Goal: Task Accomplishment & Management: Complete application form

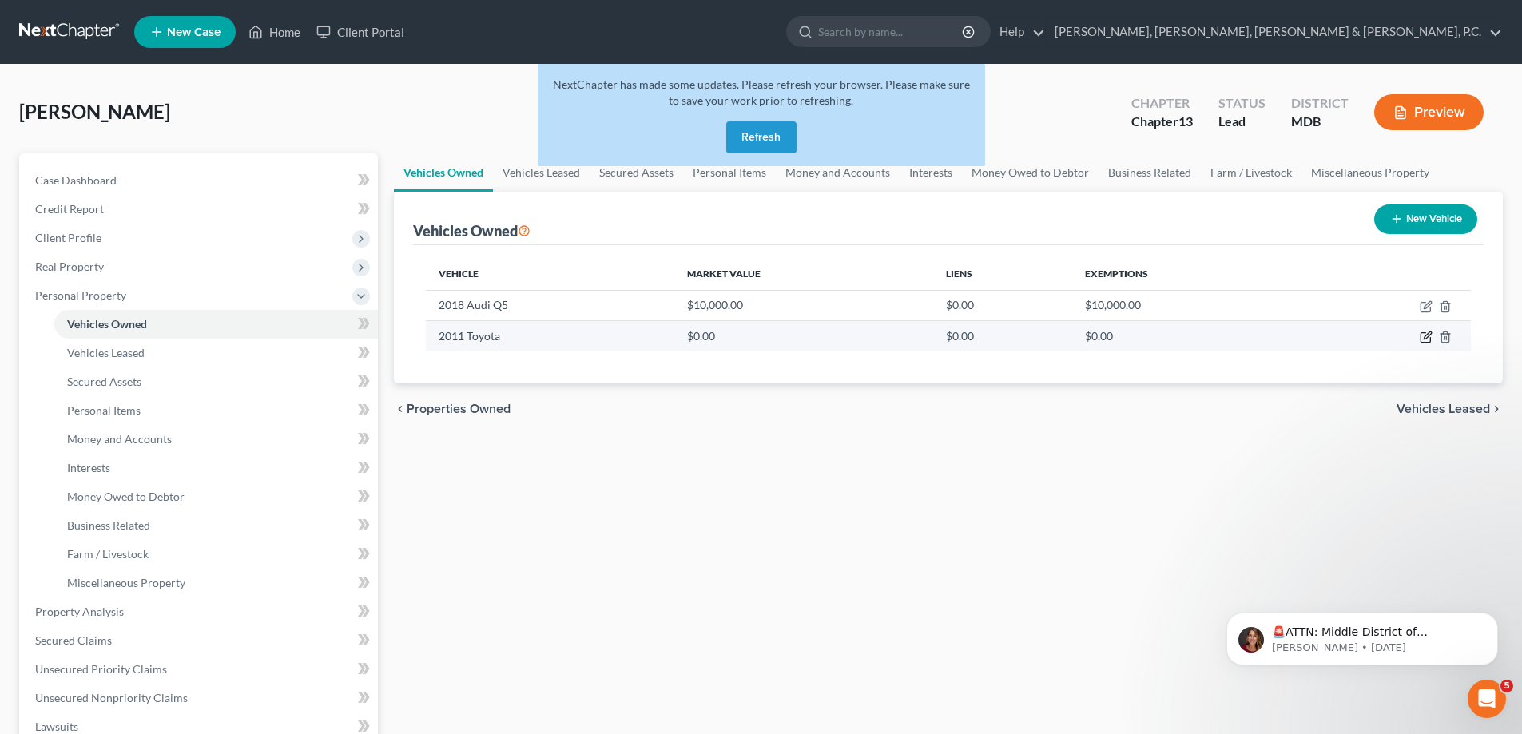
click at [1422, 335] on icon "button" at bounding box center [1425, 337] width 13 height 13
select select "0"
select select "15"
select select "2"
select select "0"
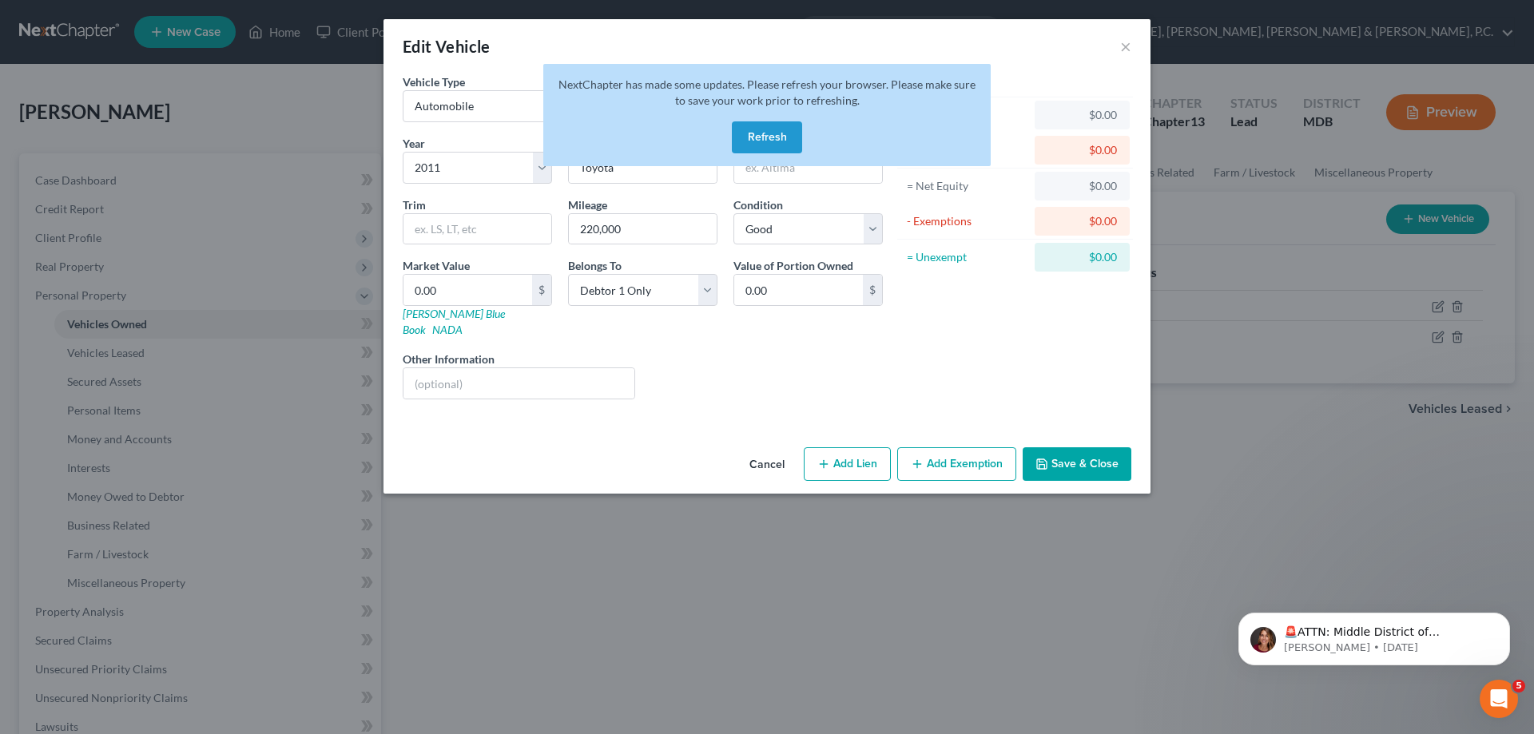
click at [766, 140] on button "Refresh" at bounding box center [767, 137] width 70 height 32
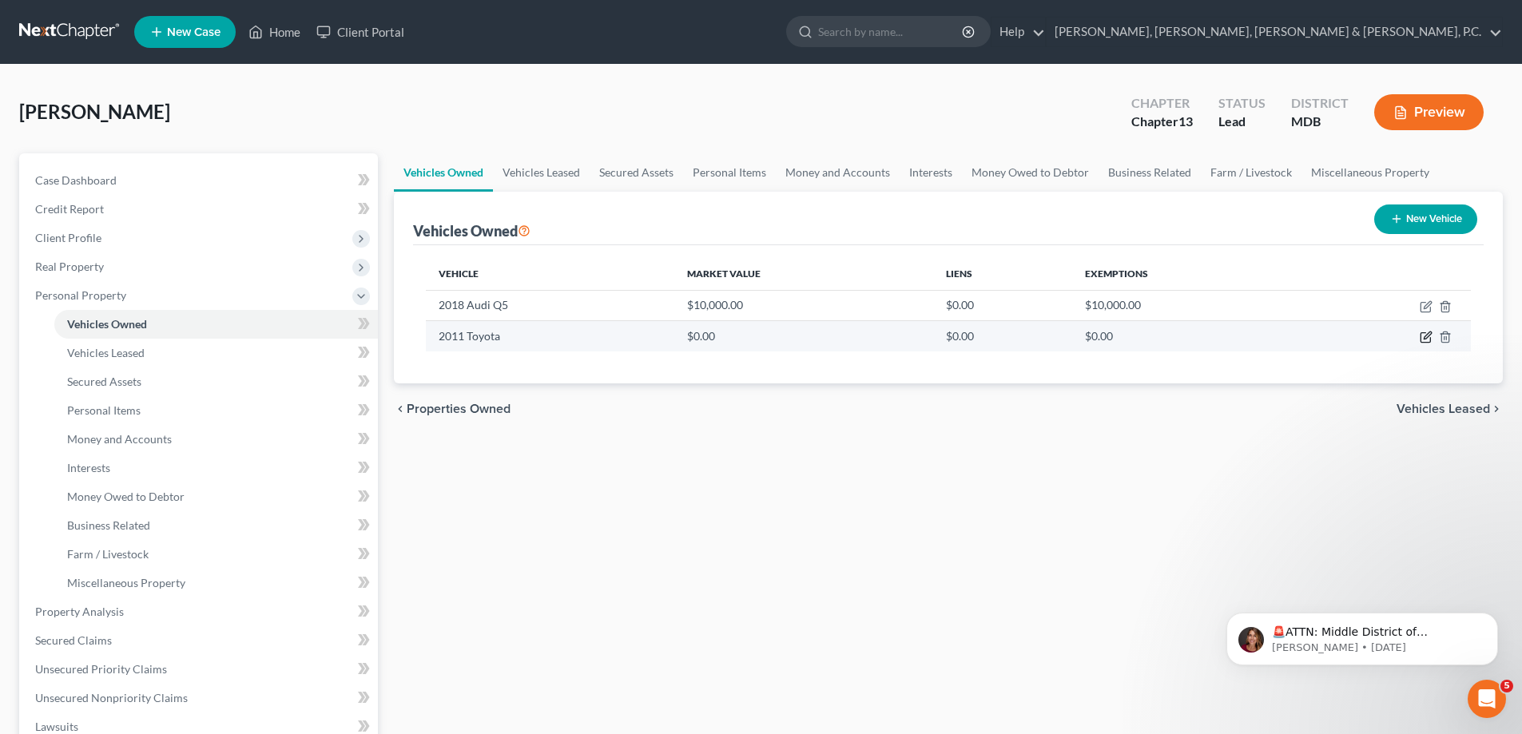
click at [1424, 335] on icon "button" at bounding box center [1425, 337] width 13 height 13
select select "0"
select select "15"
select select "2"
select select "0"
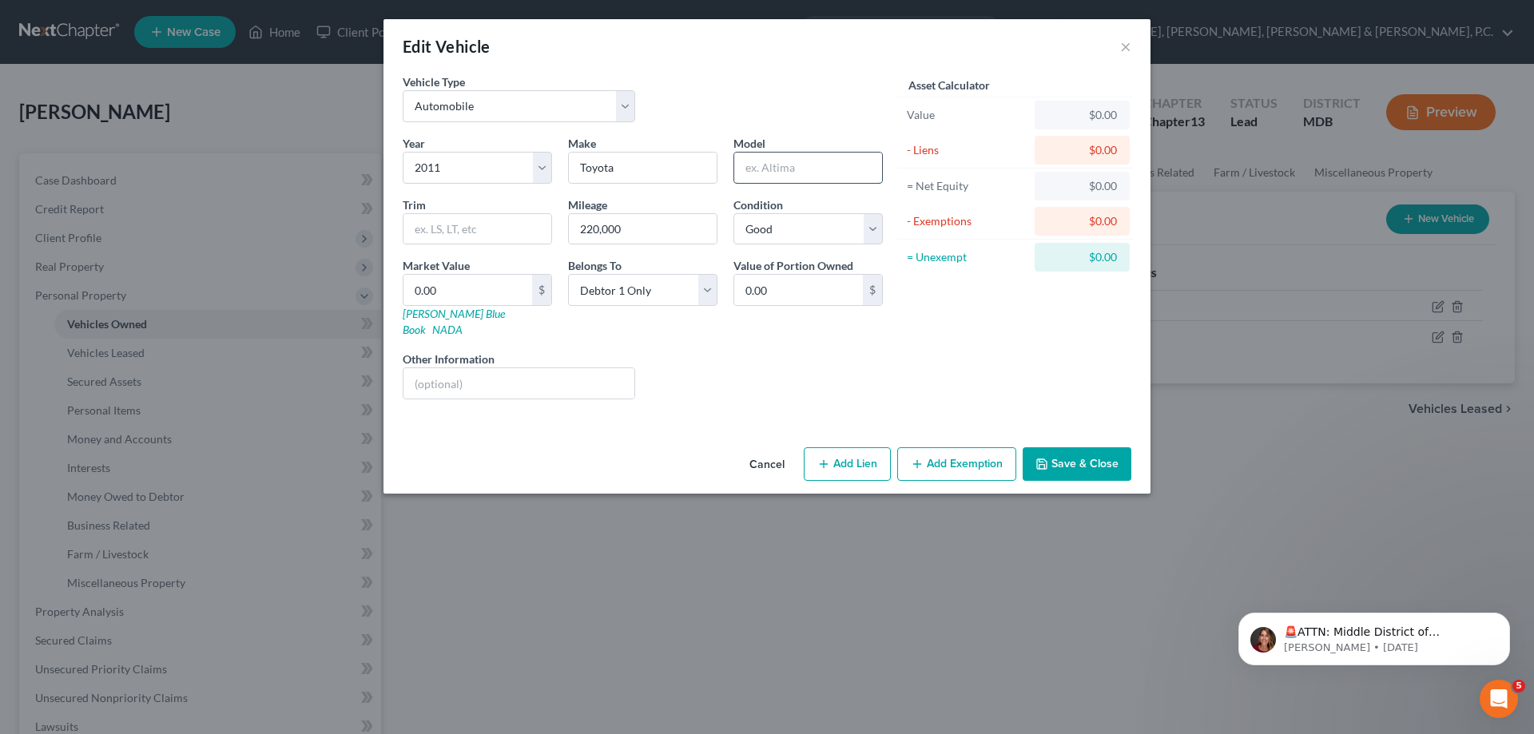
click at [747, 170] on input "text" at bounding box center [808, 168] width 148 height 30
type input "Highlander"
type input "Limited Hybrid"
click at [506, 290] on input "0.00" at bounding box center [467, 290] width 129 height 30
type input "3"
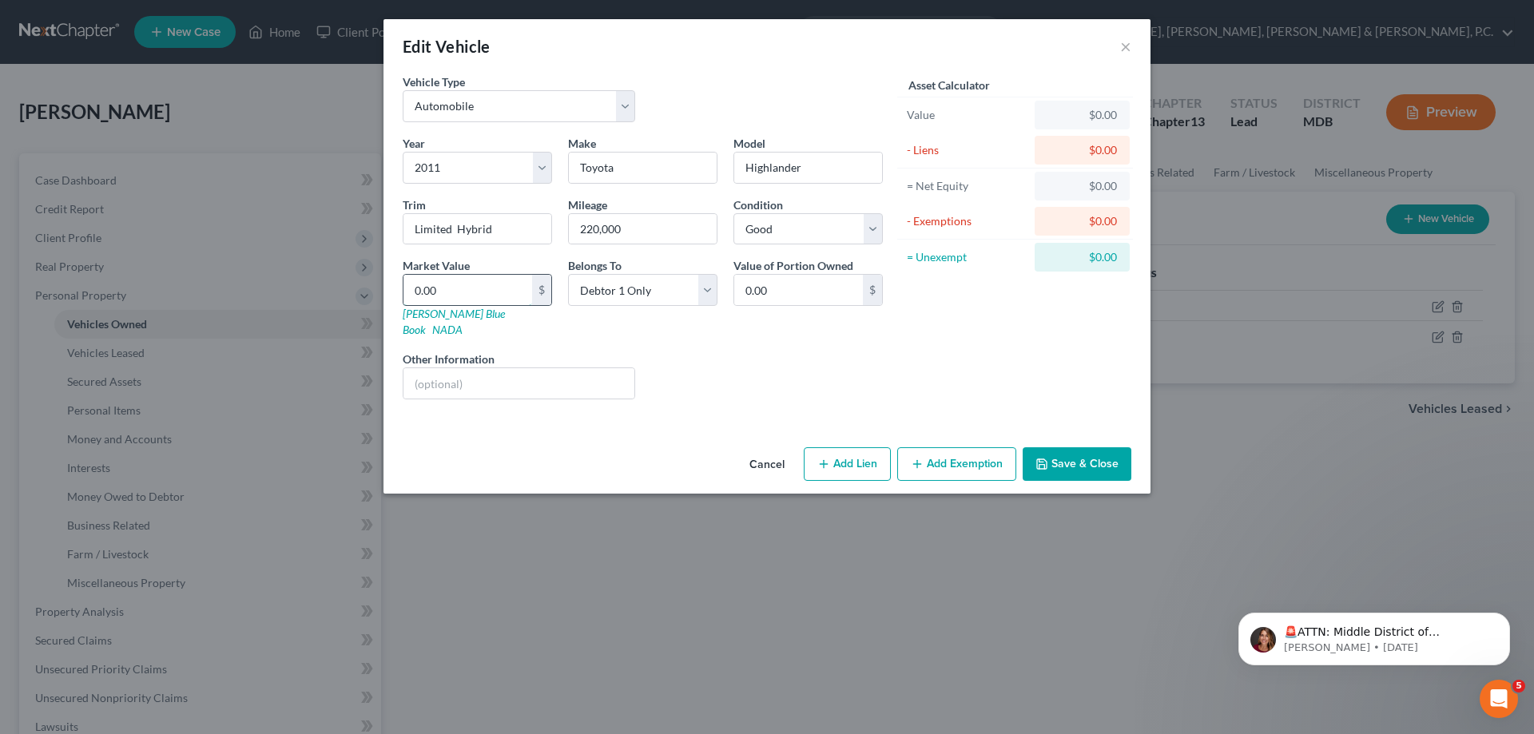
type input "3.00"
type input "39"
type input "39.00"
type input "396"
type input "396.00"
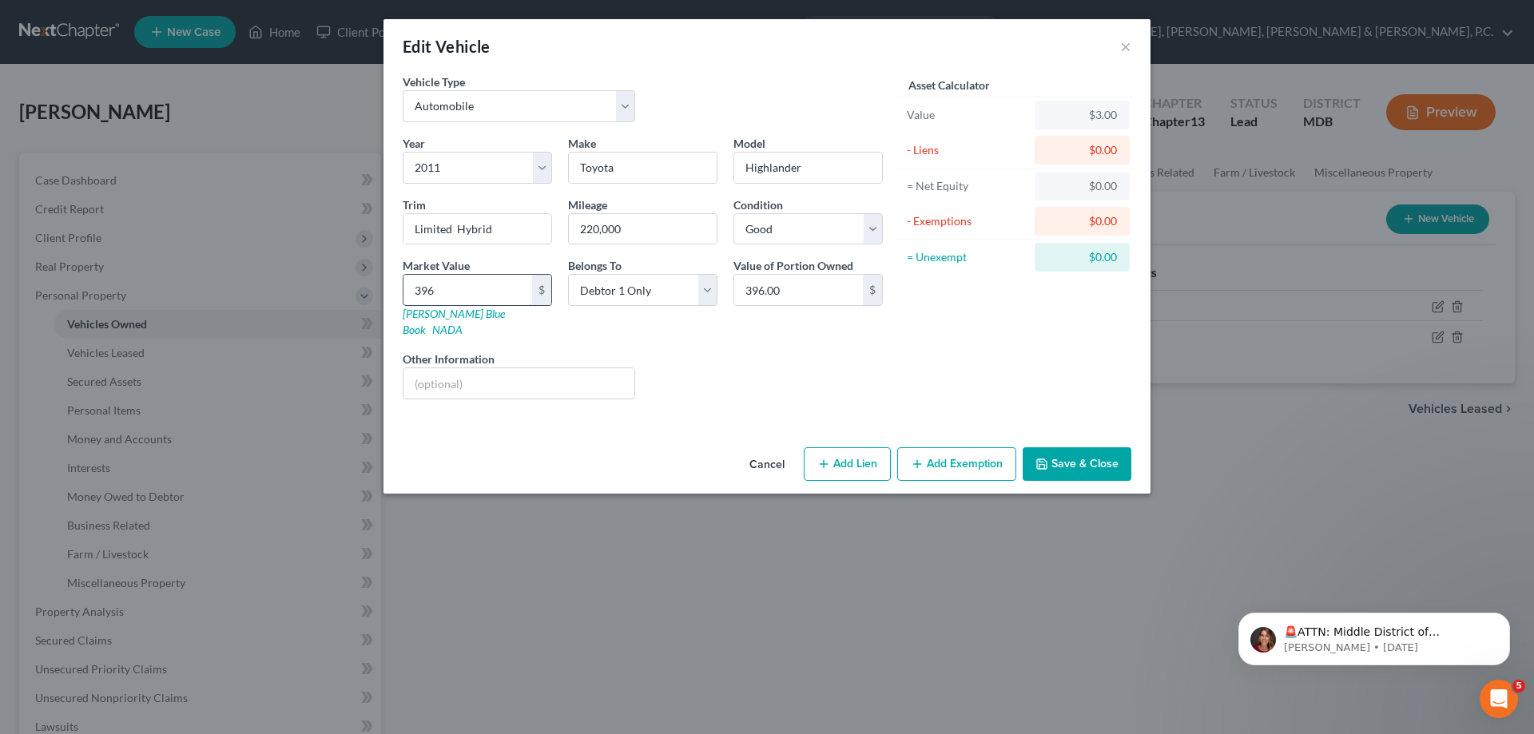
type input "3968"
type input "3,968.00"
type input "3,968"
click at [928, 447] on button "Add Exemption" at bounding box center [956, 464] width 119 height 34
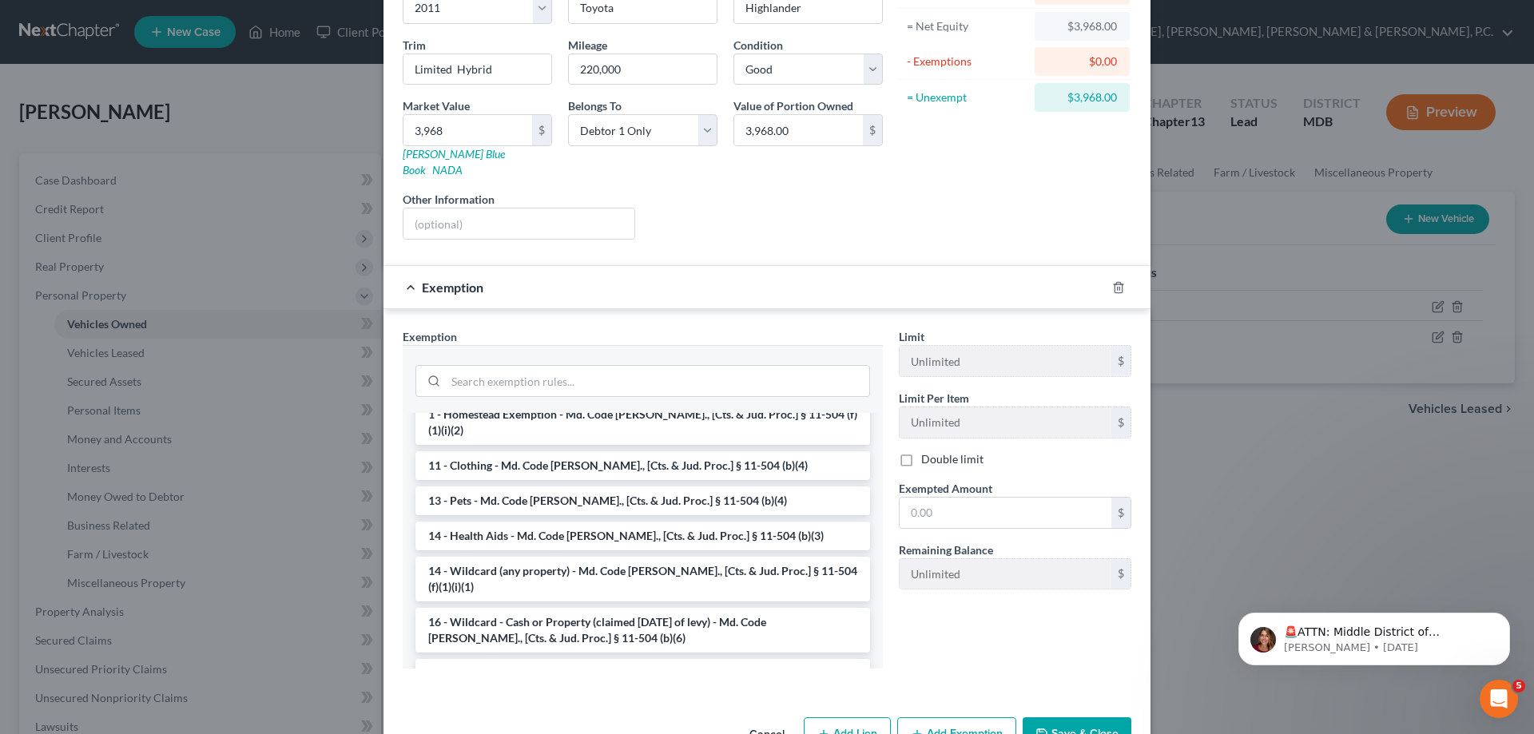
scroll to position [155, 0]
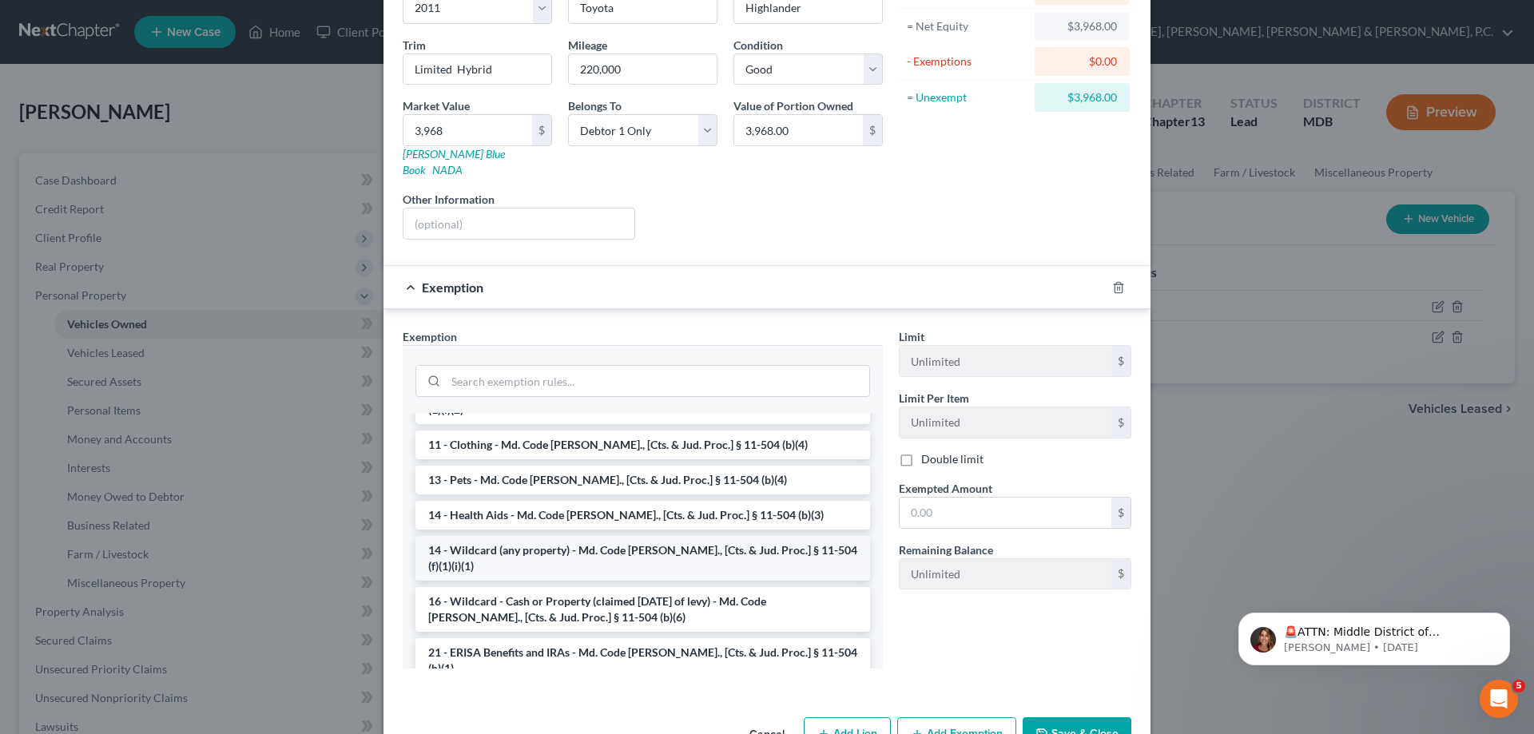
click at [764, 536] on li "14 - Wildcard (any property) - Md. Code Ann., [Cts. & Jud. Proc.] § 11-504 (f)(…" at bounding box center [642, 558] width 455 height 45
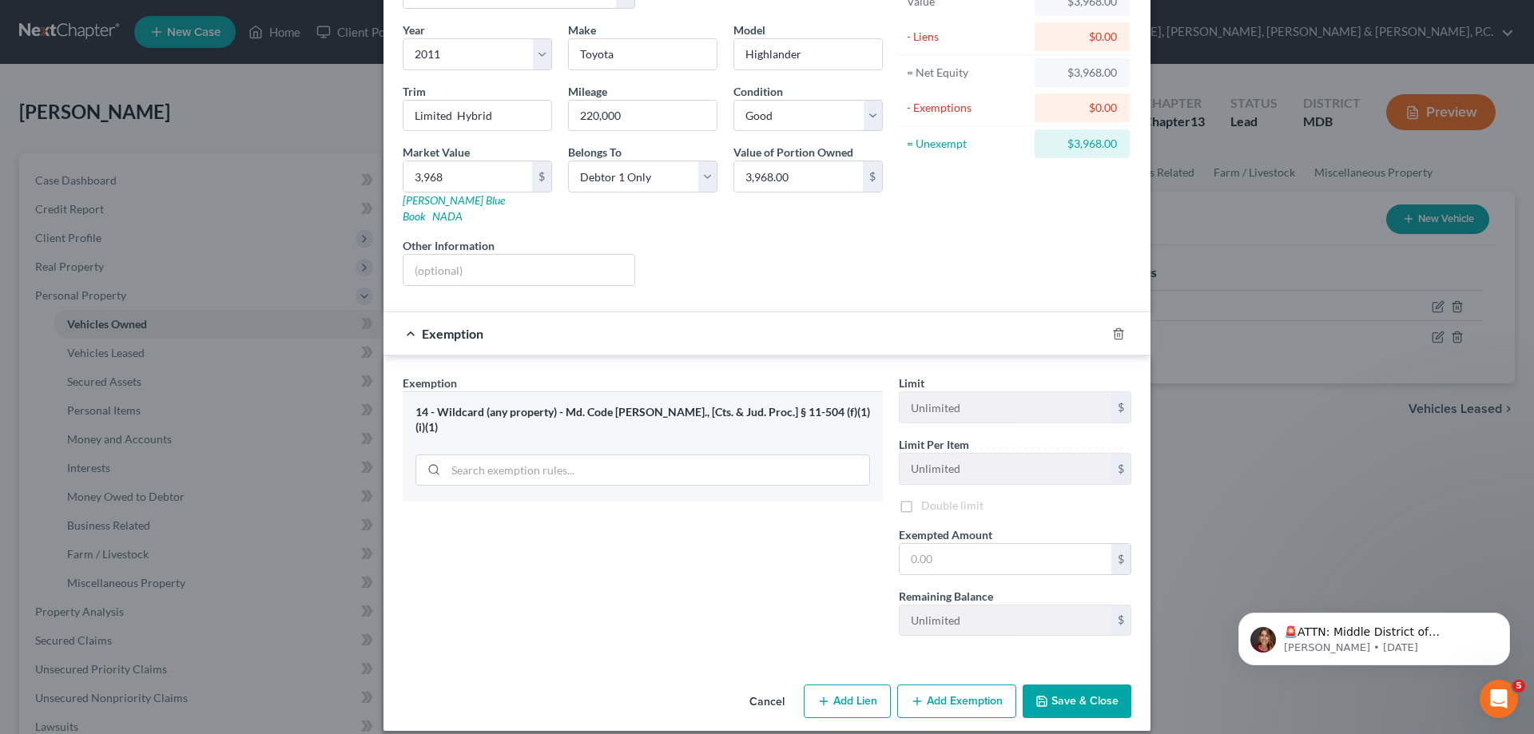
scroll to position [116, 0]
click at [1112, 325] on icon "button" at bounding box center [1118, 331] width 13 height 13
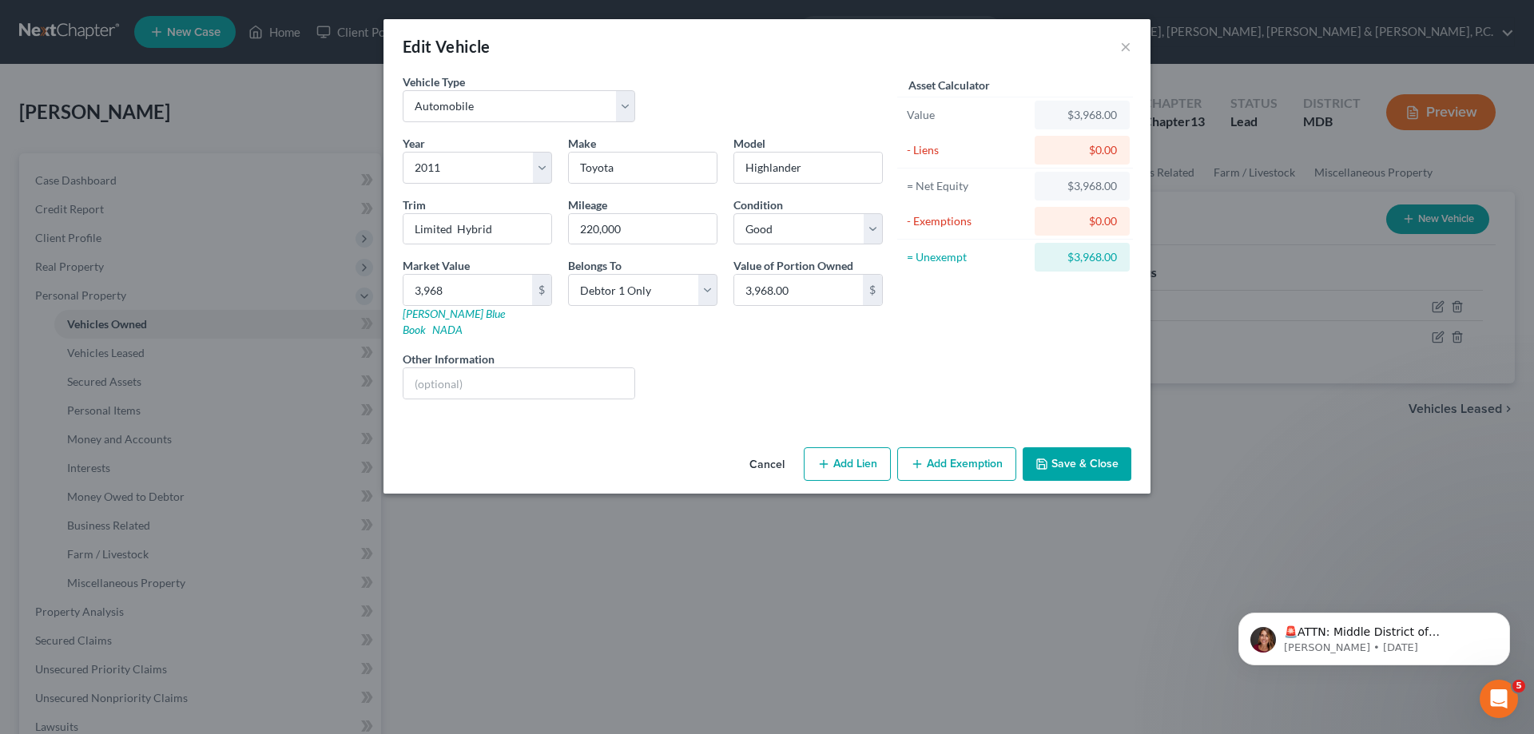
click at [933, 454] on button "Add Exemption" at bounding box center [956, 464] width 119 height 34
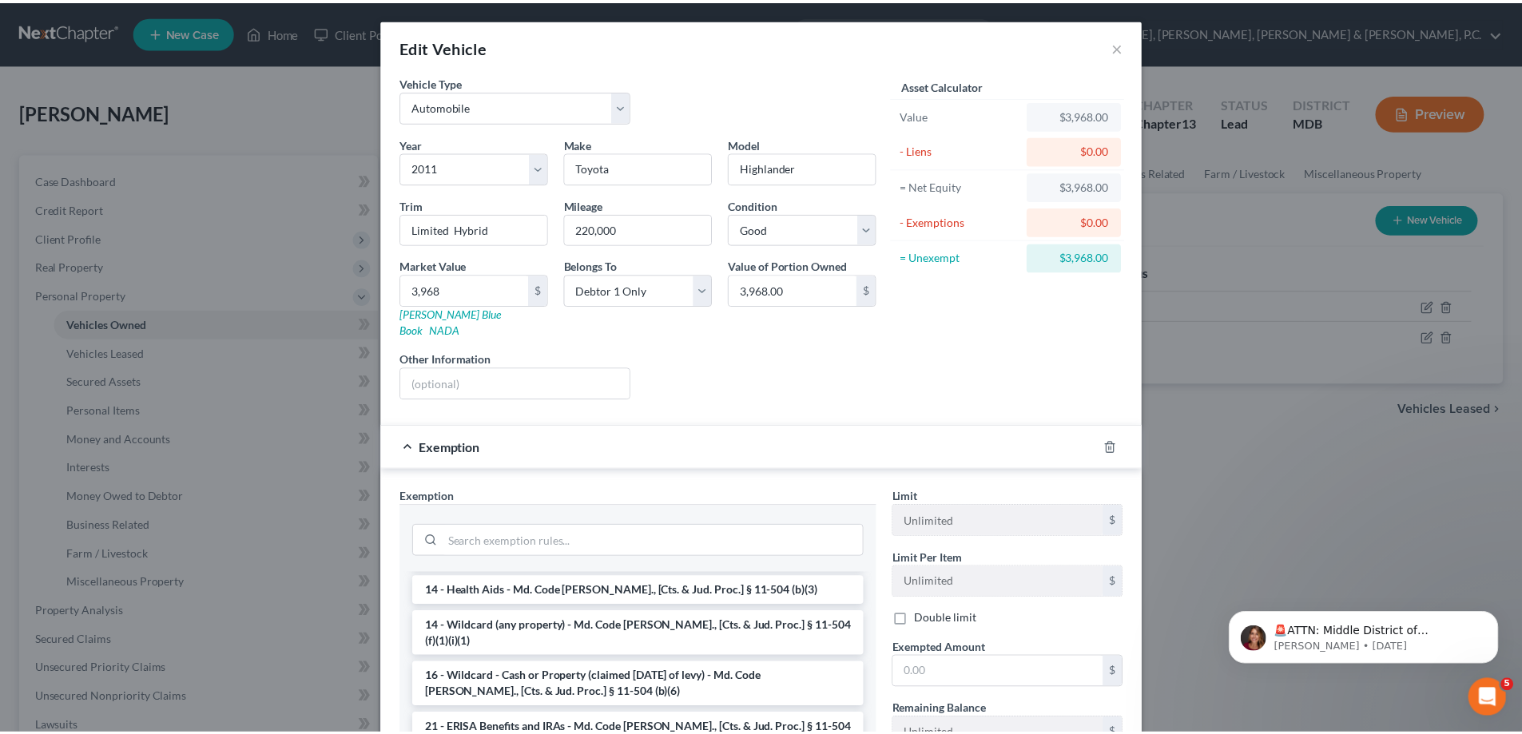
scroll to position [240, 0]
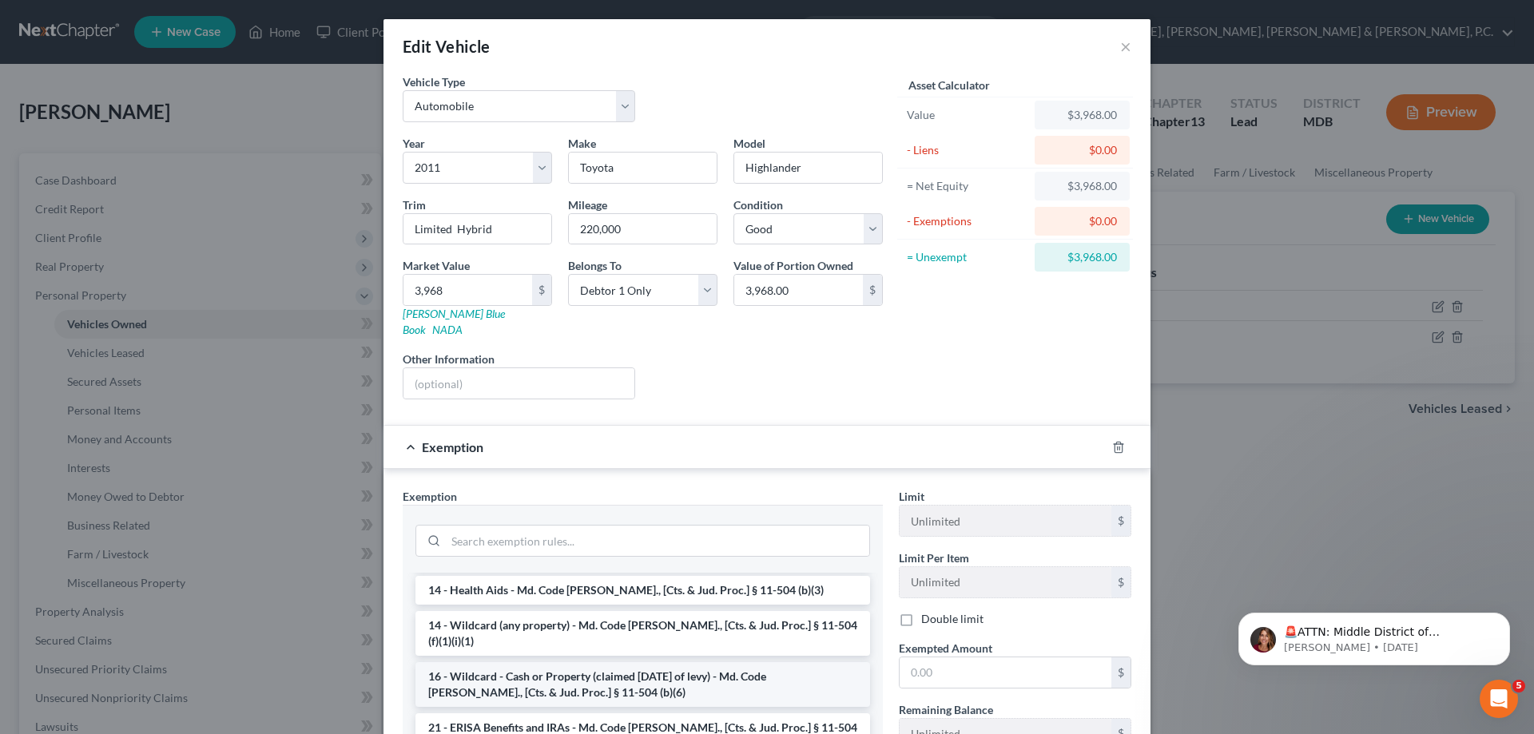
click at [639, 662] on li "16 - Wildcard - Cash or Property (claimed within Thirty Days of levy) - Md. Cod…" at bounding box center [642, 684] width 455 height 45
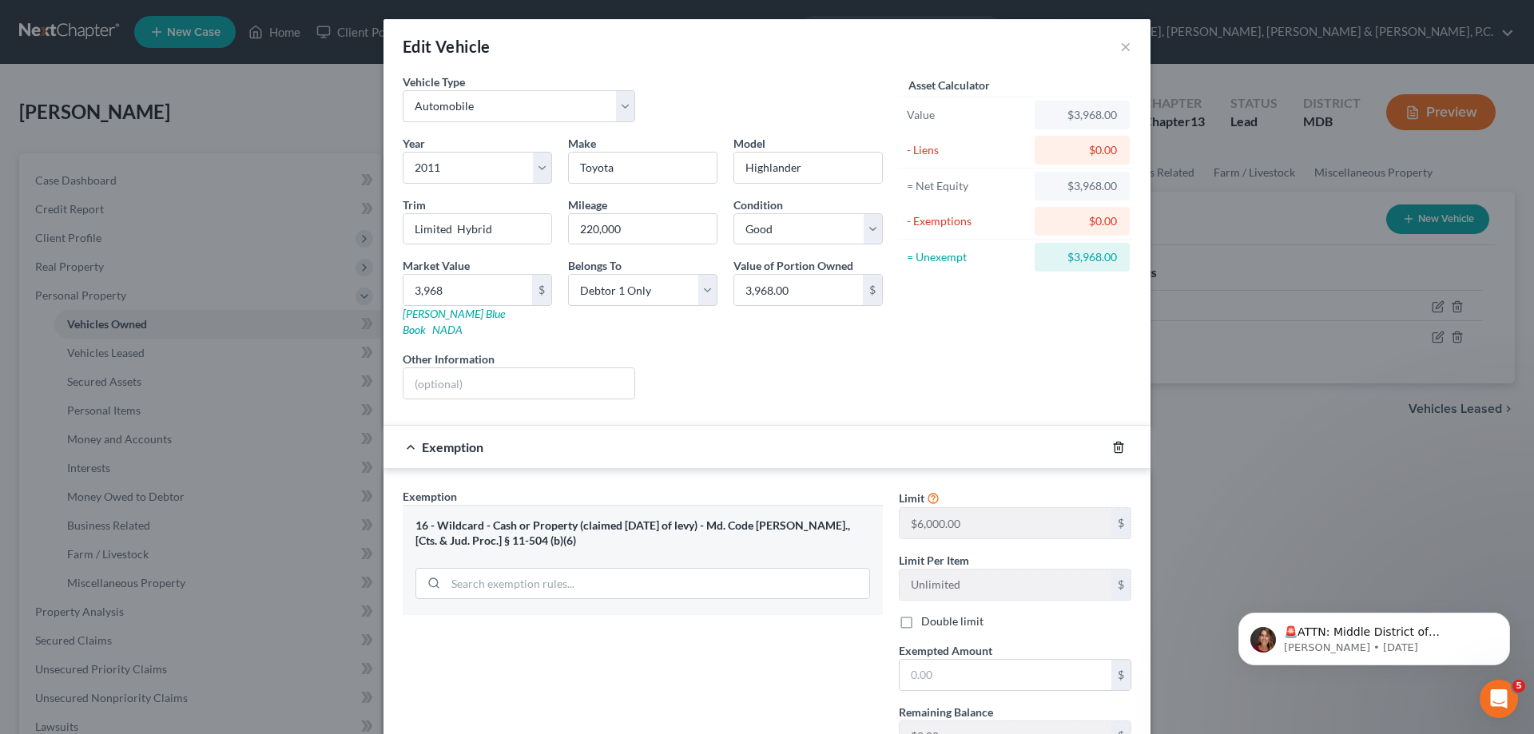
click at [1114, 441] on icon "button" at bounding box center [1118, 447] width 13 height 13
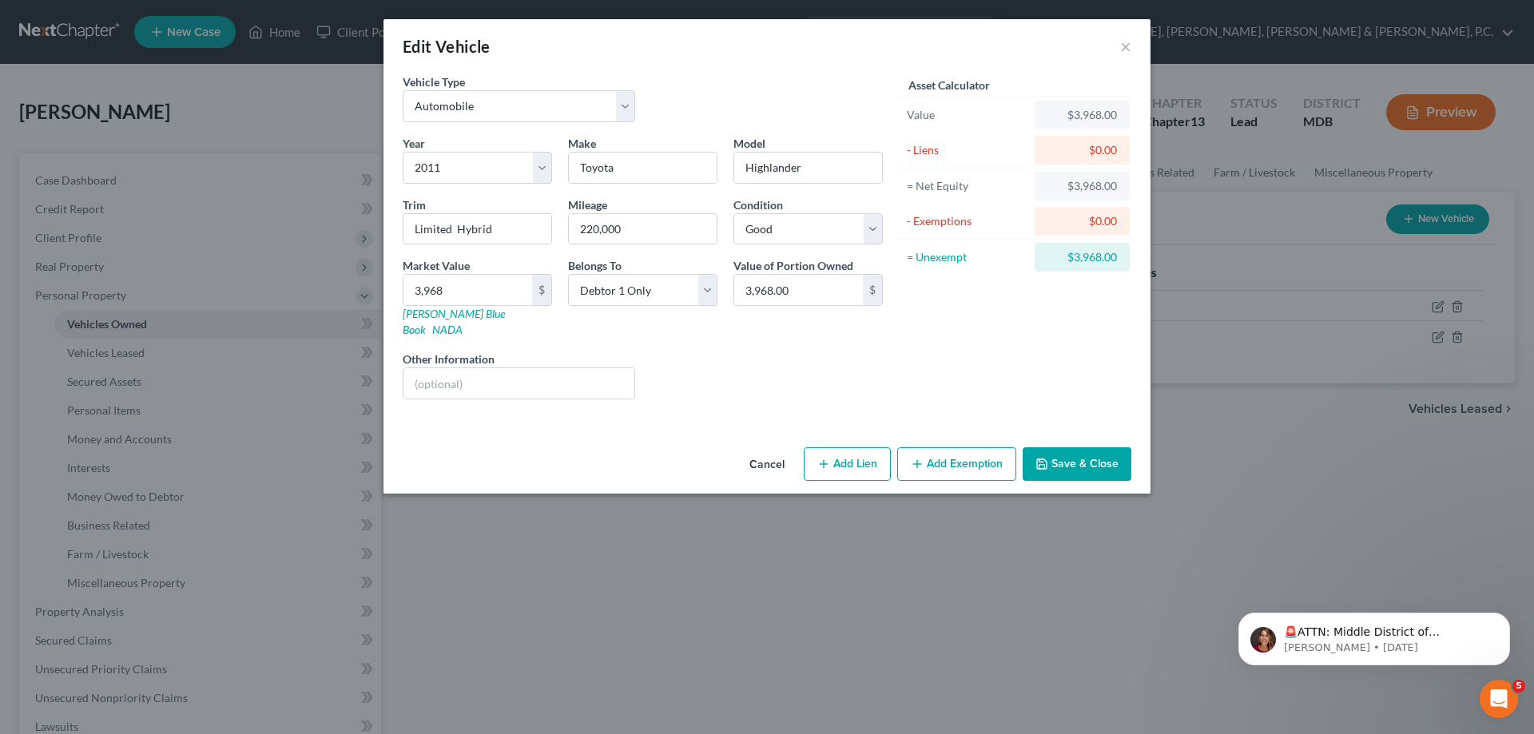
click at [1102, 447] on button "Save & Close" at bounding box center [1076, 464] width 109 height 34
